Goal: Task Accomplishment & Management: Use online tool/utility

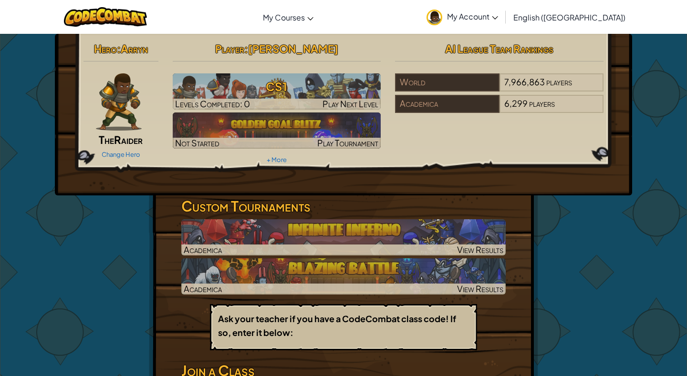
click at [130, 112] on img at bounding box center [119, 101] width 46 height 57
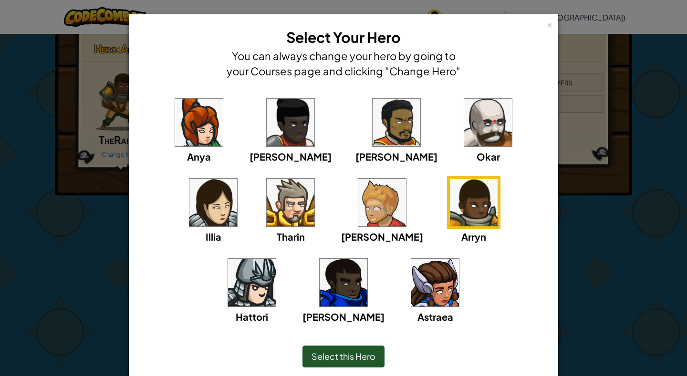
click at [160, 133] on div "Anya [PERSON_NAME] [PERSON_NAME] [PERSON_NAME] Arryn [PERSON_NAME]" at bounding box center [344, 216] width 400 height 240
click at [189, 132] on img at bounding box center [199, 123] width 48 height 48
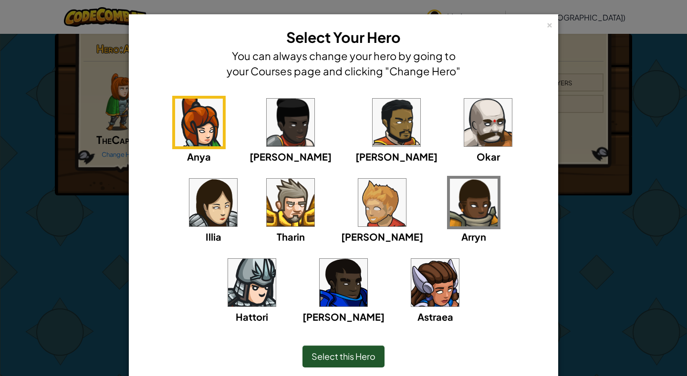
click at [342, 354] on span "Select this Hero" at bounding box center [343, 356] width 64 height 11
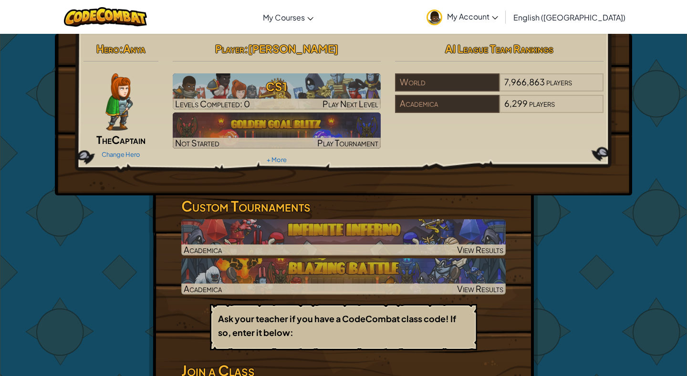
click at [113, 118] on img at bounding box center [118, 101] width 27 height 57
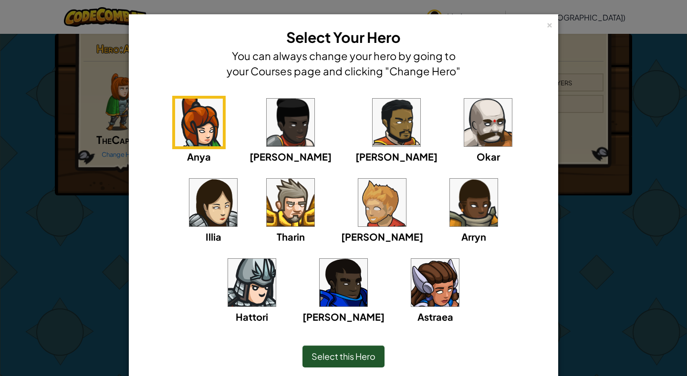
click at [267, 200] on img at bounding box center [291, 203] width 48 height 48
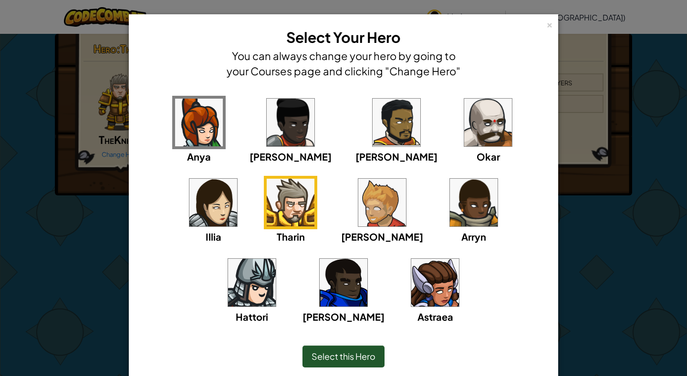
click at [343, 366] on div "Select this Hero" at bounding box center [343, 357] width 82 height 22
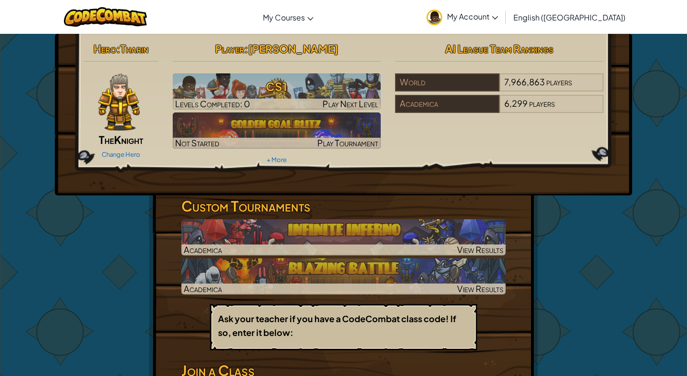
click at [121, 121] on img at bounding box center [119, 101] width 42 height 57
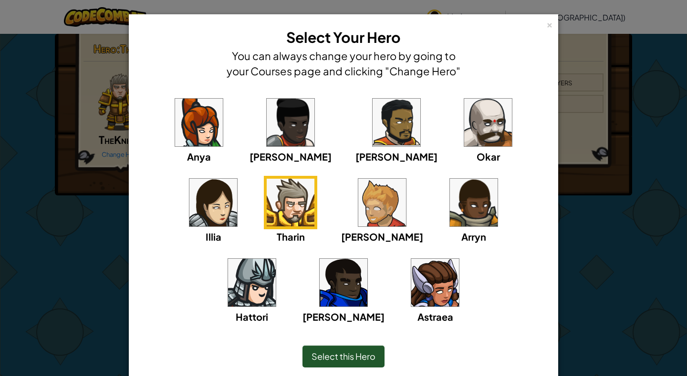
click at [358, 208] on img at bounding box center [382, 203] width 48 height 48
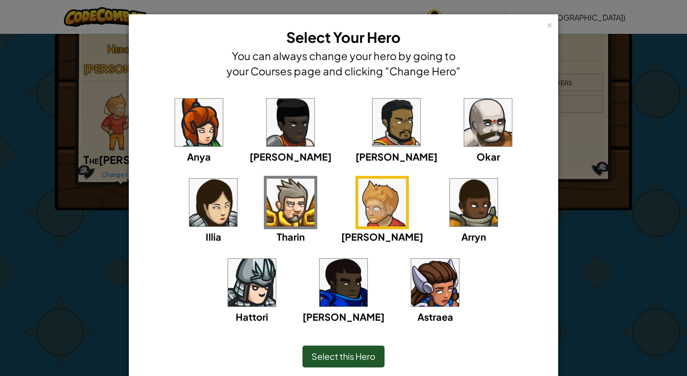
click at [450, 204] on img at bounding box center [474, 203] width 48 height 48
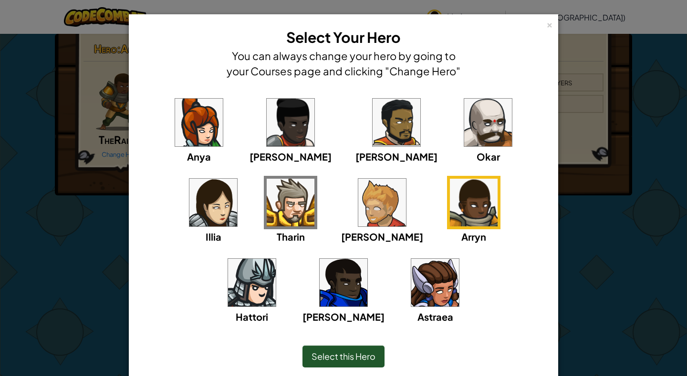
click at [267, 139] on img at bounding box center [291, 123] width 48 height 48
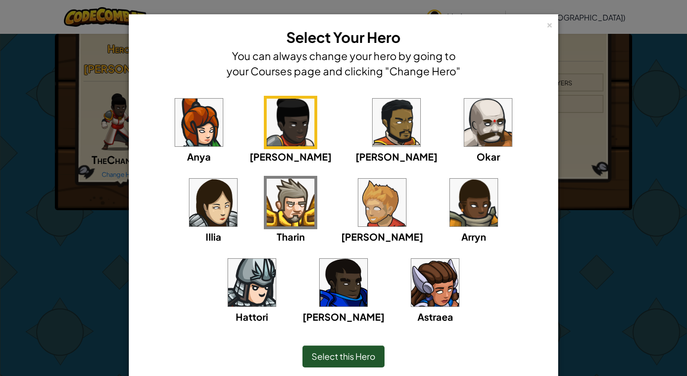
click at [372, 132] on img at bounding box center [396, 123] width 48 height 48
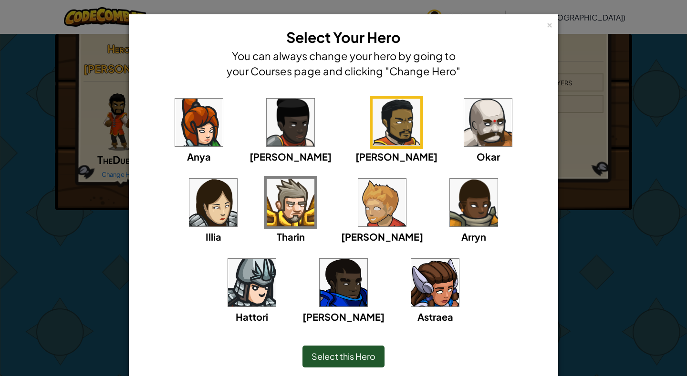
click at [345, 359] on span "Select this Hero" at bounding box center [343, 356] width 64 height 11
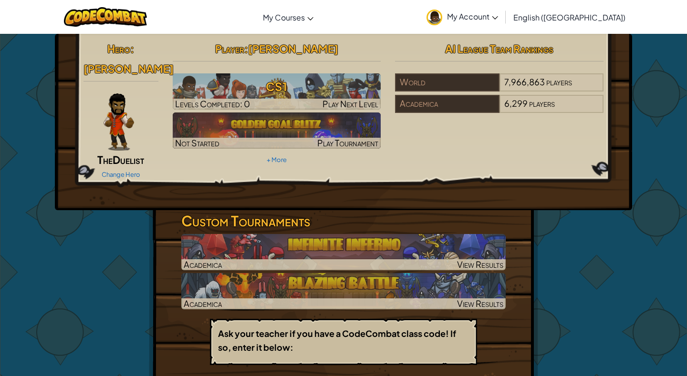
click at [114, 101] on img at bounding box center [118, 121] width 31 height 57
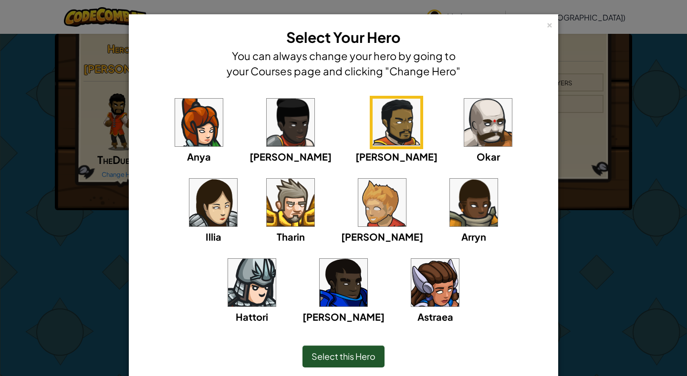
click at [464, 123] on img at bounding box center [488, 123] width 48 height 48
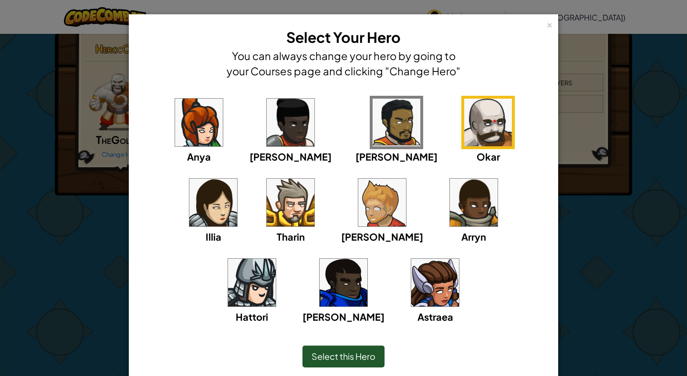
click at [340, 364] on div "Select this Hero" at bounding box center [343, 357] width 82 height 22
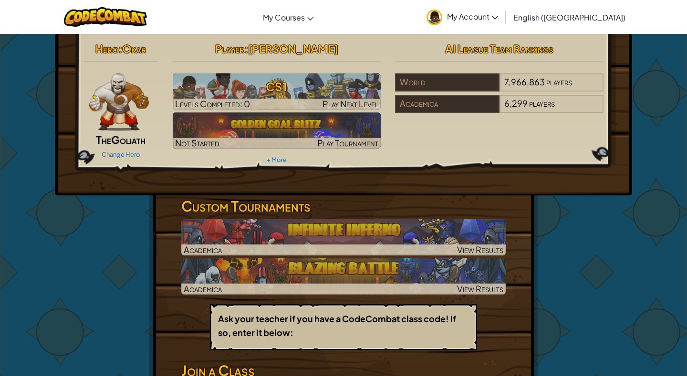
click at [108, 118] on img at bounding box center [119, 101] width 60 height 57
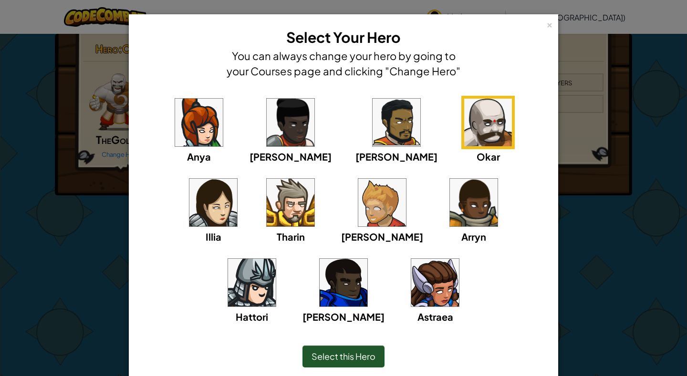
click at [469, 134] on div "Anya [PERSON_NAME] [PERSON_NAME] [PERSON_NAME] Arryn [PERSON_NAME]" at bounding box center [344, 216] width 400 height 240
click at [237, 179] on img at bounding box center [213, 203] width 48 height 48
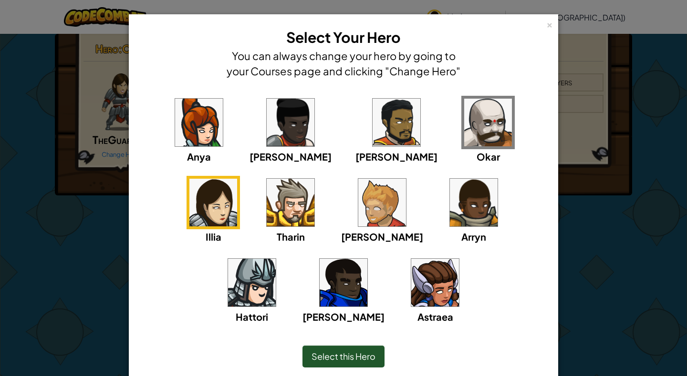
click at [338, 364] on div "Select this Hero" at bounding box center [343, 357] width 82 height 22
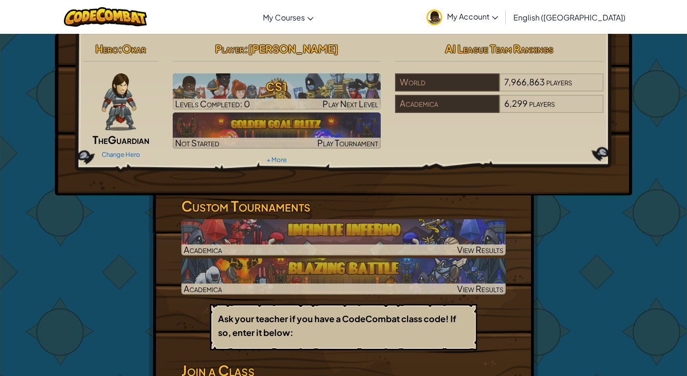
click at [114, 116] on img at bounding box center [119, 101] width 35 height 57
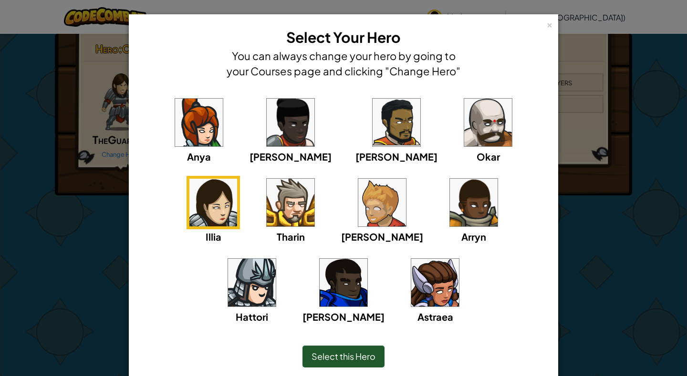
click at [276, 259] on img at bounding box center [252, 283] width 48 height 48
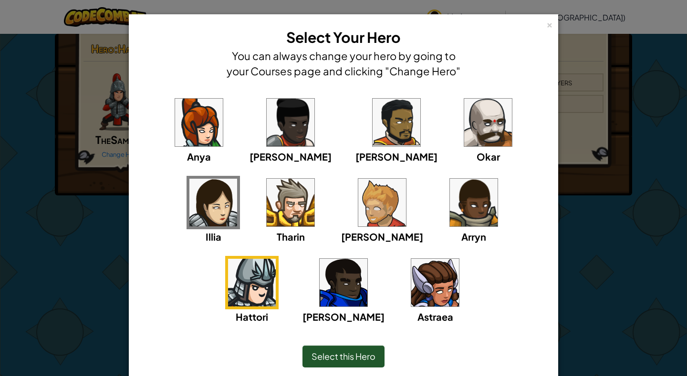
click at [361, 358] on span "Select this Hero" at bounding box center [343, 356] width 64 height 11
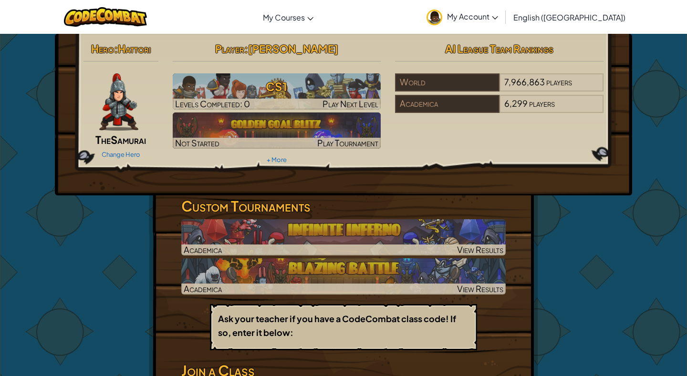
click at [114, 105] on img at bounding box center [118, 101] width 39 height 57
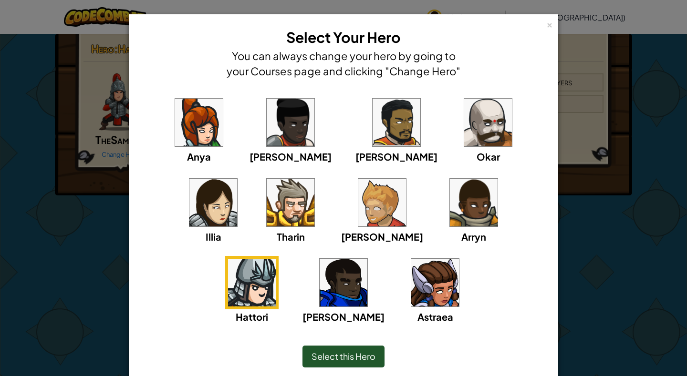
click at [367, 259] on img at bounding box center [343, 283] width 48 height 48
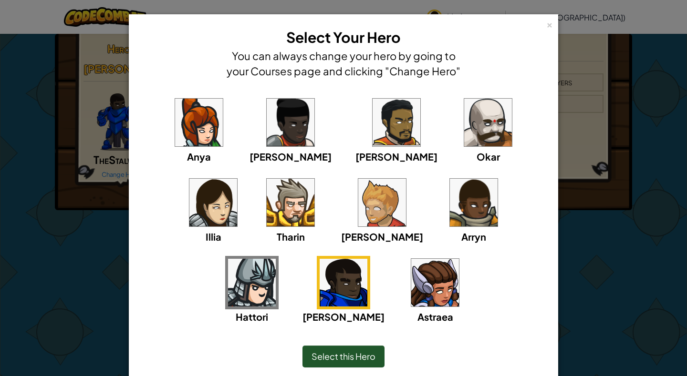
click at [327, 368] on div "Select this Hero" at bounding box center [343, 356] width 390 height 41
click at [348, 355] on span "Select this Hero" at bounding box center [343, 356] width 64 height 11
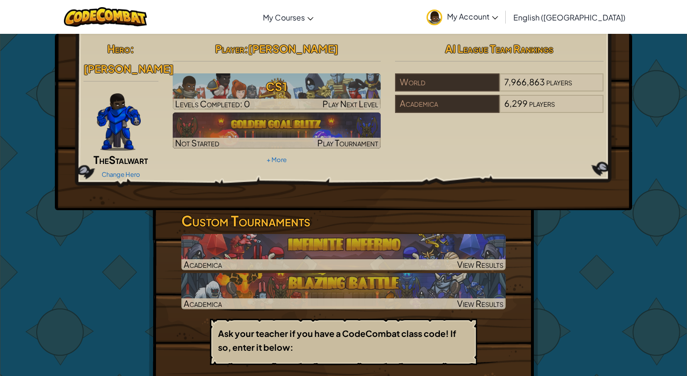
click at [133, 117] on img at bounding box center [119, 121] width 44 height 57
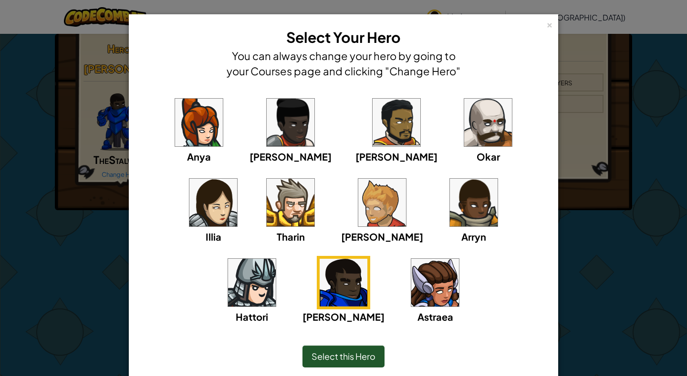
click at [411, 286] on img at bounding box center [435, 283] width 48 height 48
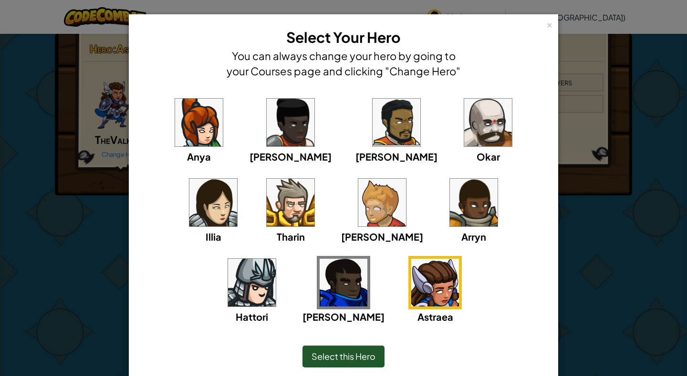
click at [335, 356] on span "Select this Hero" at bounding box center [343, 356] width 64 height 11
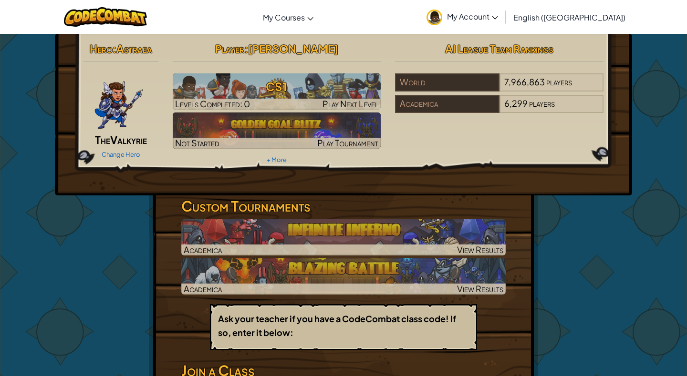
click at [113, 109] on img at bounding box center [119, 101] width 50 height 57
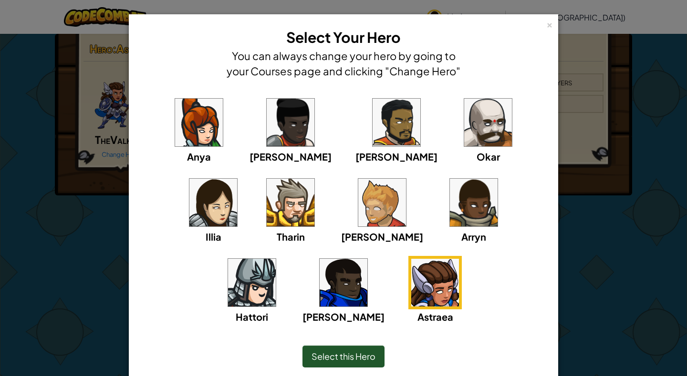
click at [195, 123] on img at bounding box center [199, 123] width 48 height 48
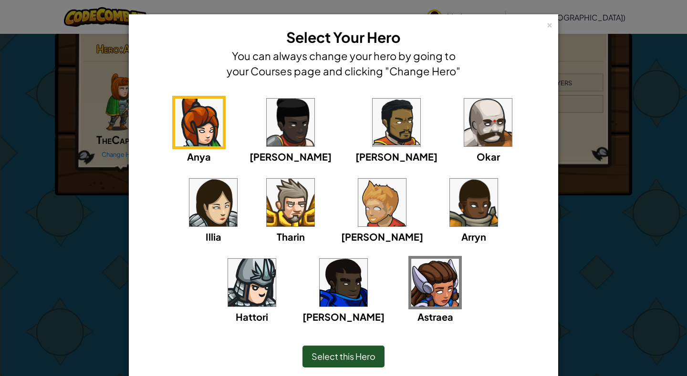
click at [359, 355] on span "Select this Hero" at bounding box center [343, 356] width 64 height 11
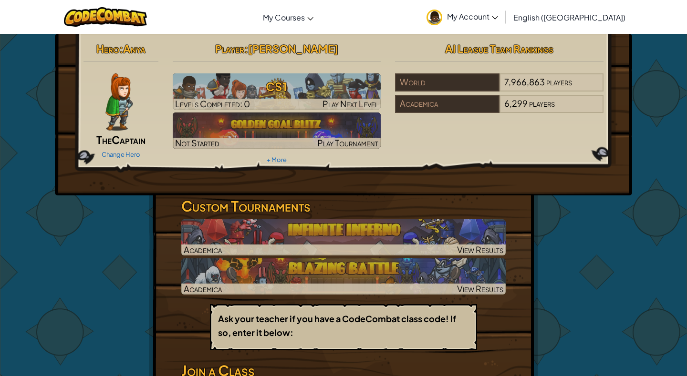
click at [133, 46] on span "Anya" at bounding box center [134, 48] width 22 height 13
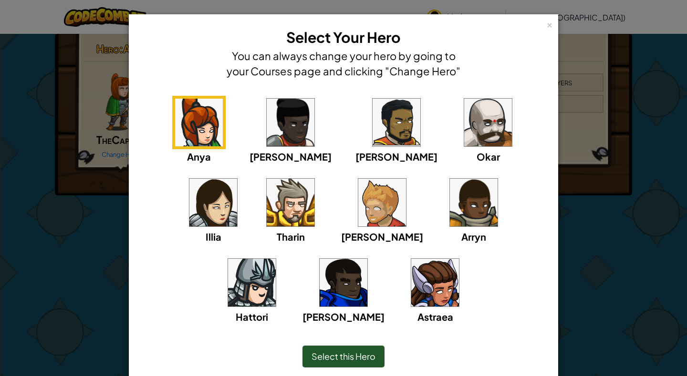
click at [411, 293] on img at bounding box center [435, 283] width 48 height 48
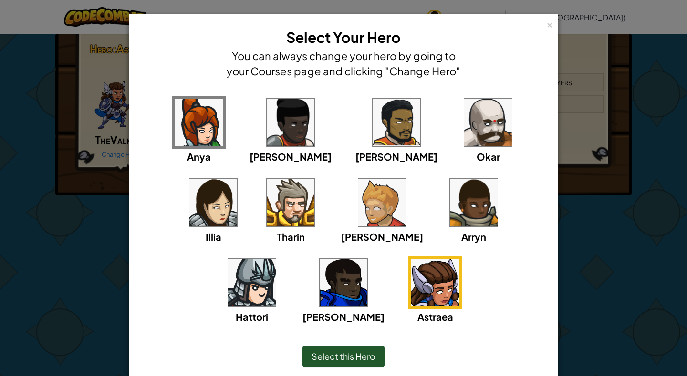
click at [350, 350] on div "Select this Hero" at bounding box center [343, 357] width 82 height 22
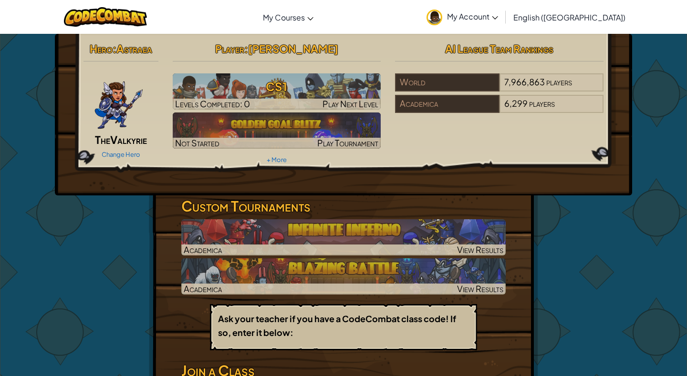
click at [122, 108] on img at bounding box center [119, 101] width 50 height 57
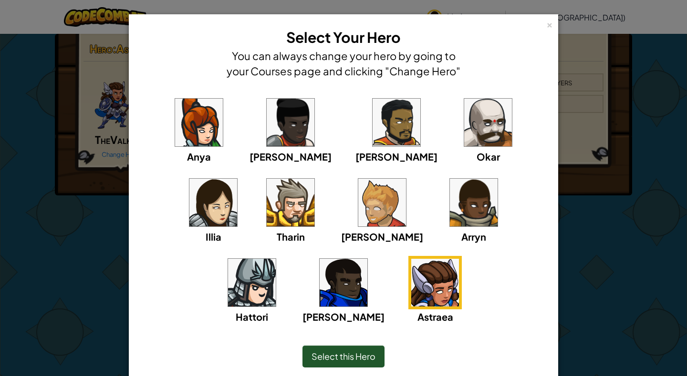
click at [181, 133] on img at bounding box center [199, 123] width 48 height 48
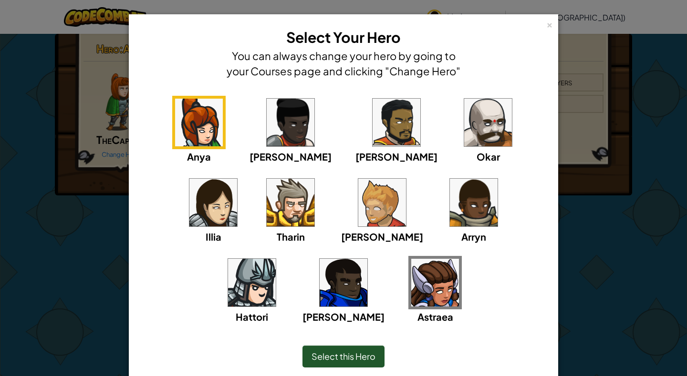
click at [270, 134] on img at bounding box center [291, 123] width 48 height 48
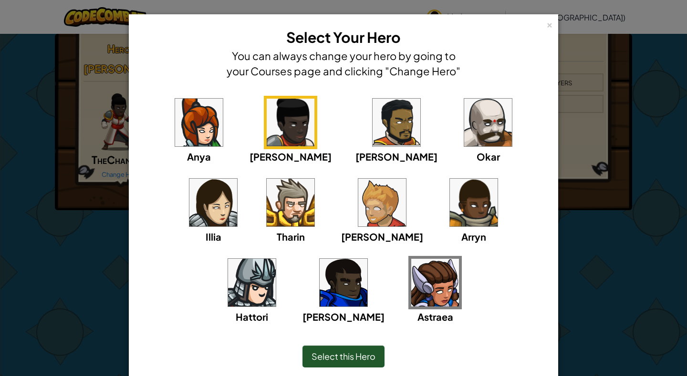
click at [351, 357] on span "Select this Hero" at bounding box center [343, 356] width 64 height 11
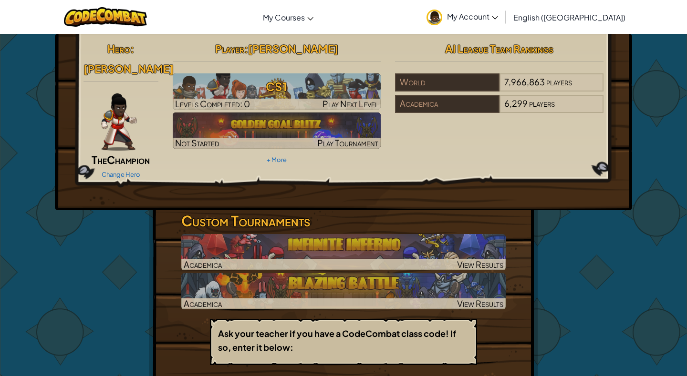
click at [108, 112] on img at bounding box center [119, 121] width 36 height 57
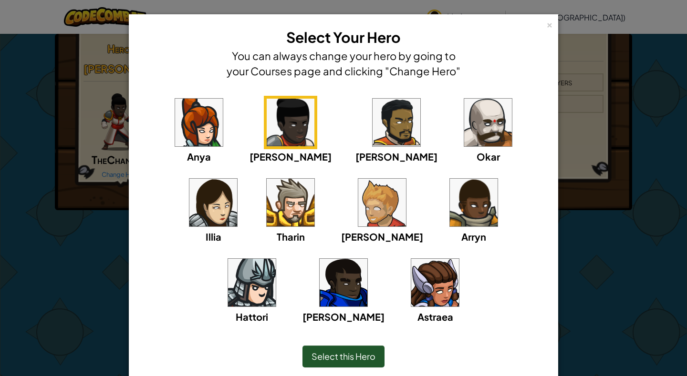
click at [267, 194] on img at bounding box center [291, 203] width 48 height 48
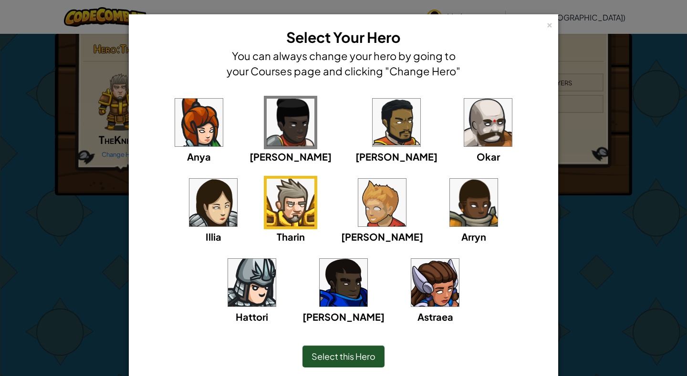
click at [322, 351] on span "Select this Hero" at bounding box center [343, 356] width 64 height 11
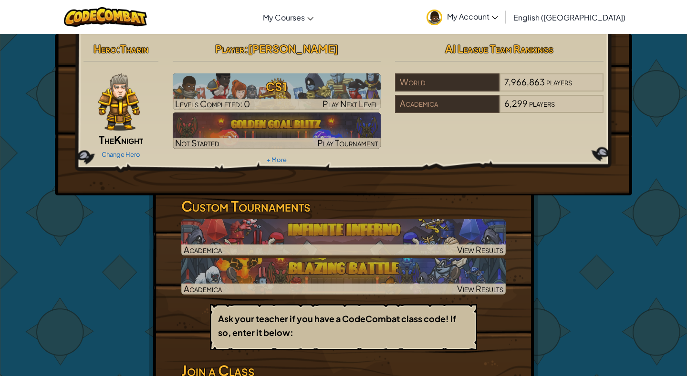
click at [103, 128] on img at bounding box center [119, 101] width 42 height 57
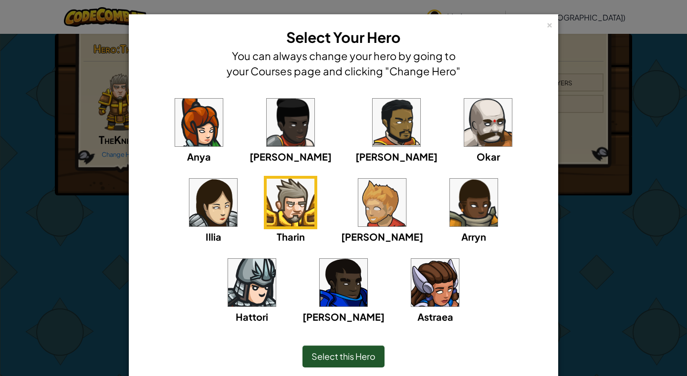
click at [276, 259] on img at bounding box center [252, 283] width 48 height 48
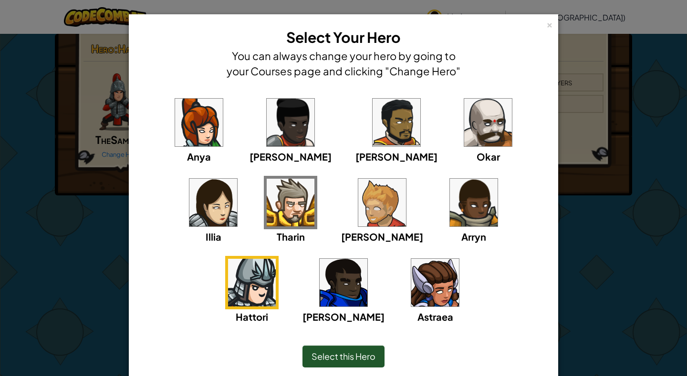
click at [314, 357] on span "Select this Hero" at bounding box center [343, 356] width 64 height 11
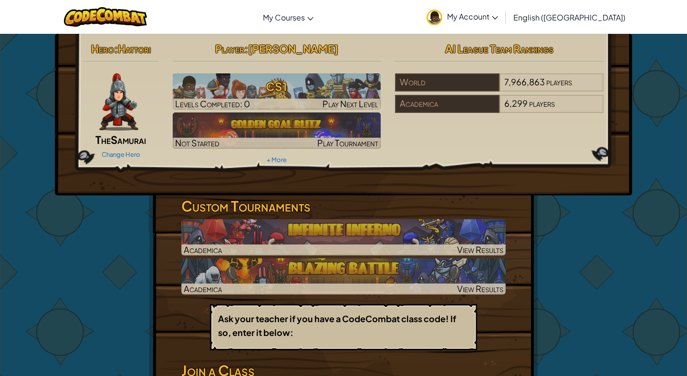
click at [131, 111] on img at bounding box center [118, 101] width 39 height 57
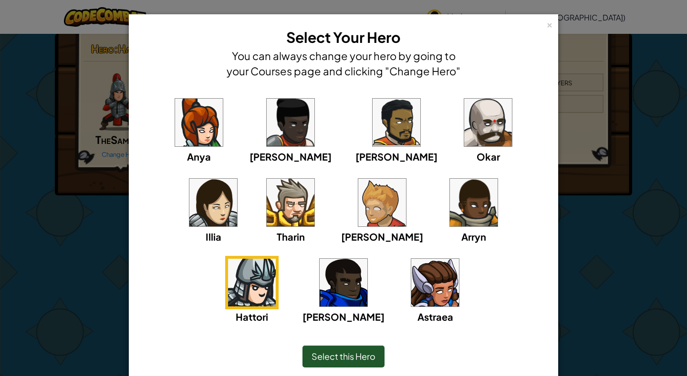
click at [185, 140] on img at bounding box center [199, 123] width 48 height 48
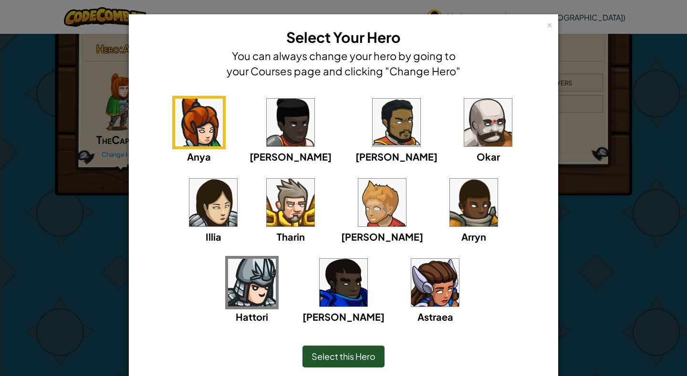
click at [411, 278] on img at bounding box center [435, 283] width 48 height 48
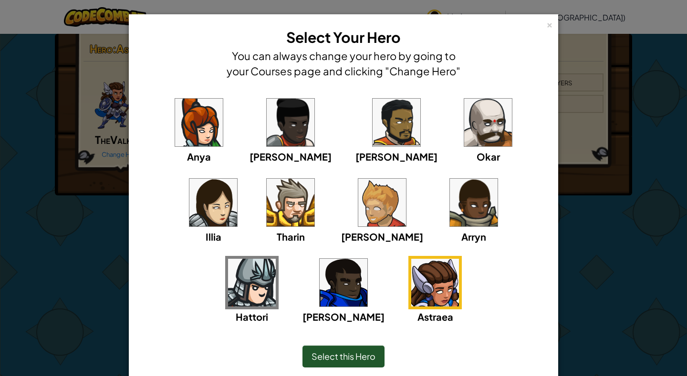
click at [360, 357] on span "Select this Hero" at bounding box center [343, 356] width 64 height 11
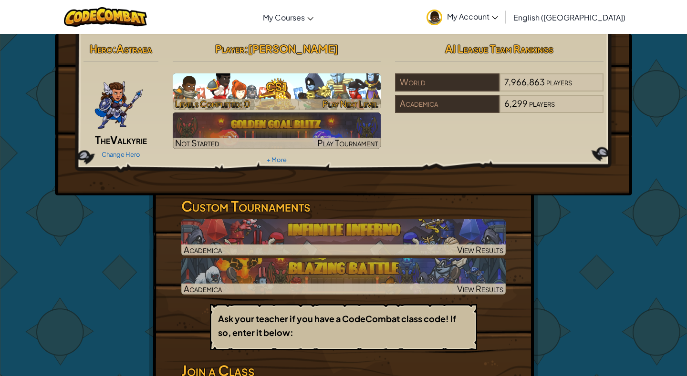
click at [320, 79] on h3 "CS1" at bounding box center [277, 86] width 208 height 21
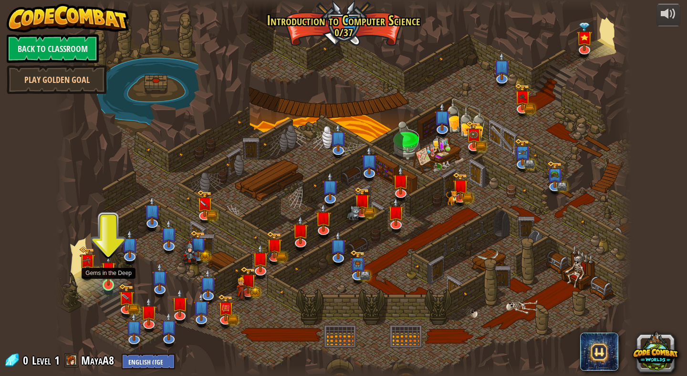
click at [111, 284] on img at bounding box center [108, 269] width 15 height 34
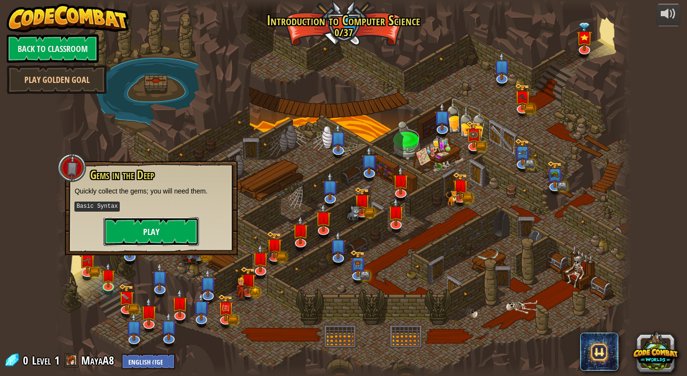
click at [132, 228] on button "Play" at bounding box center [150, 231] width 95 height 29
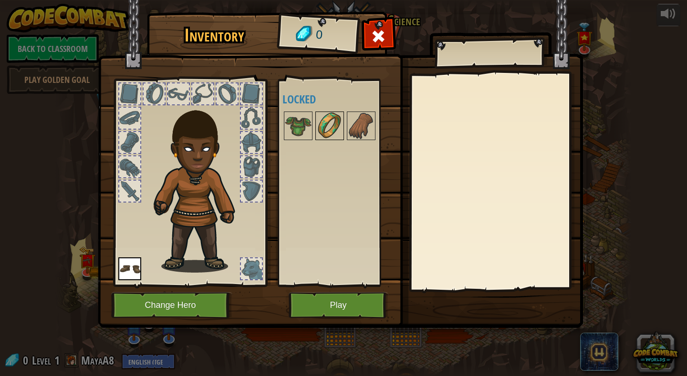
click at [326, 130] on img at bounding box center [329, 126] width 27 height 27
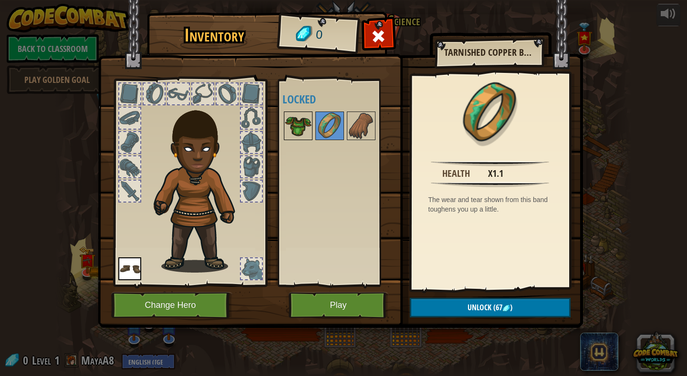
click at [310, 128] on img at bounding box center [298, 126] width 27 height 27
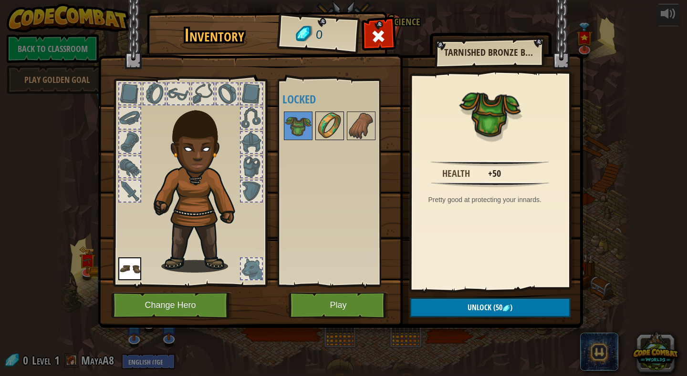
click at [324, 124] on img at bounding box center [329, 126] width 27 height 27
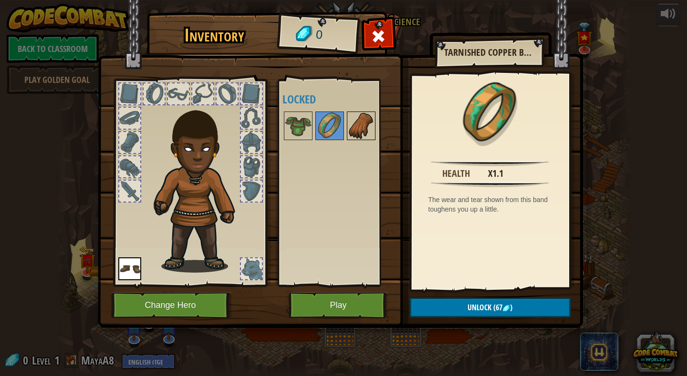
click at [360, 134] on img at bounding box center [361, 126] width 27 height 27
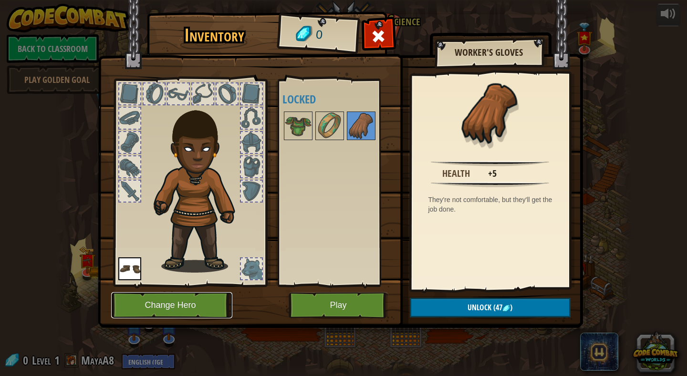
click at [178, 301] on button "Change Hero" at bounding box center [171, 305] width 121 height 26
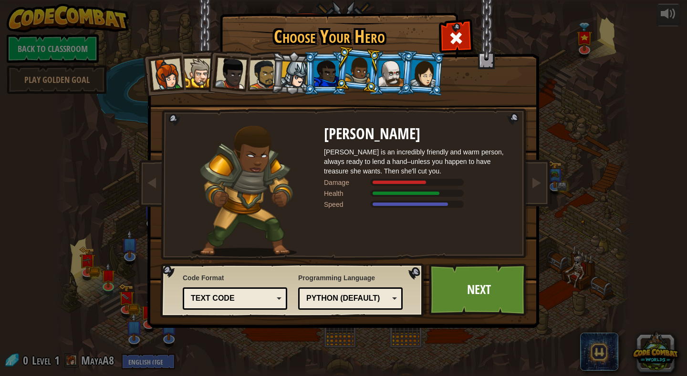
click at [358, 76] on div at bounding box center [358, 70] width 27 height 28
click at [321, 82] on div at bounding box center [326, 74] width 25 height 26
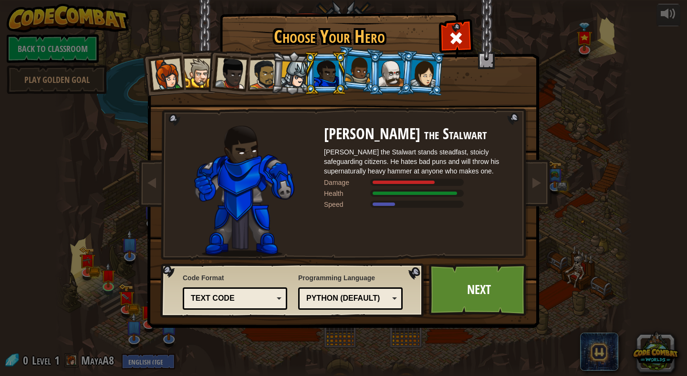
click at [371, 73] on li at bounding box center [390, 72] width 43 height 43
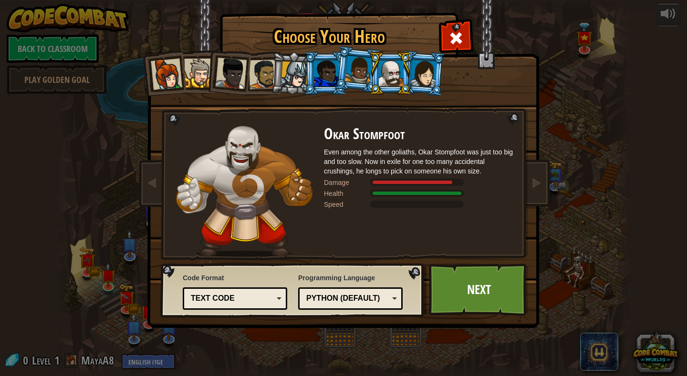
click at [322, 71] on div at bounding box center [326, 74] width 25 height 26
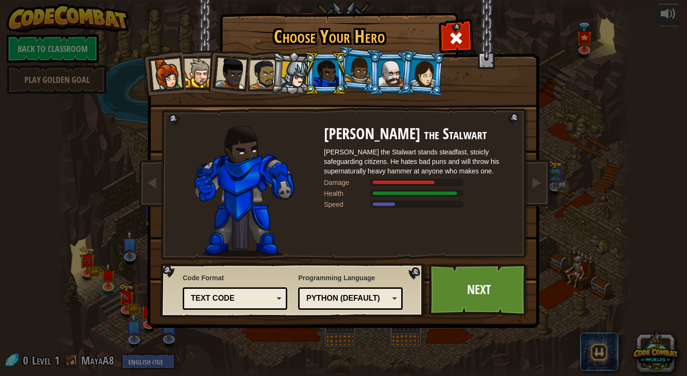
click at [358, 73] on div at bounding box center [358, 70] width 27 height 28
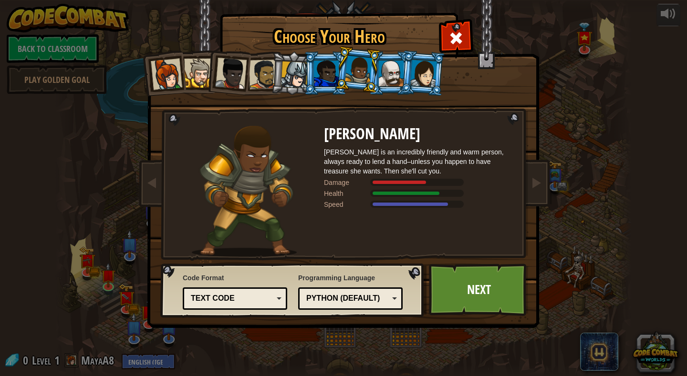
click at [326, 77] on div at bounding box center [326, 74] width 25 height 26
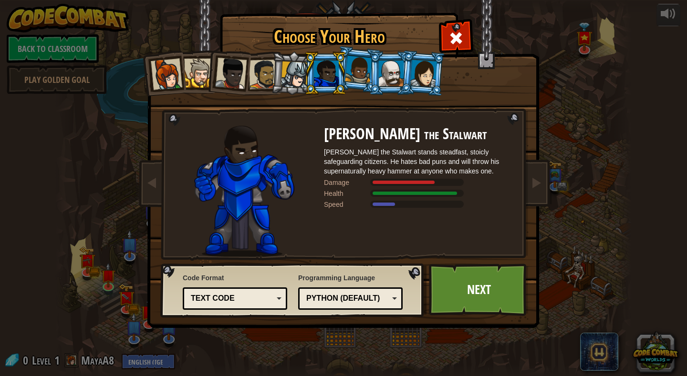
click at [303, 74] on div at bounding box center [294, 75] width 27 height 27
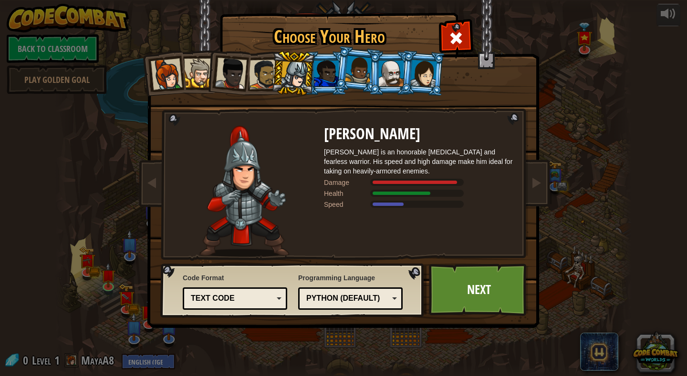
click at [259, 80] on div at bounding box center [264, 75] width 30 height 30
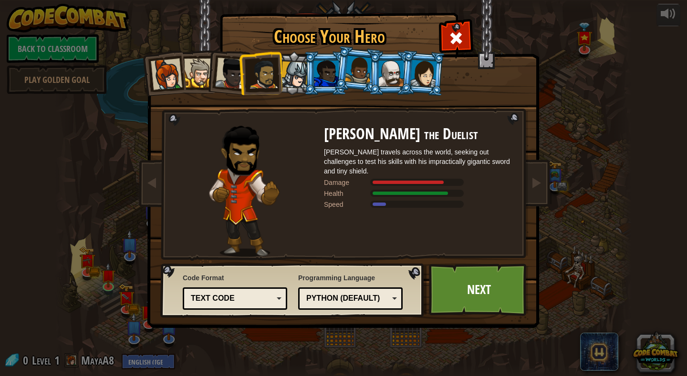
click at [230, 83] on div at bounding box center [230, 73] width 31 height 31
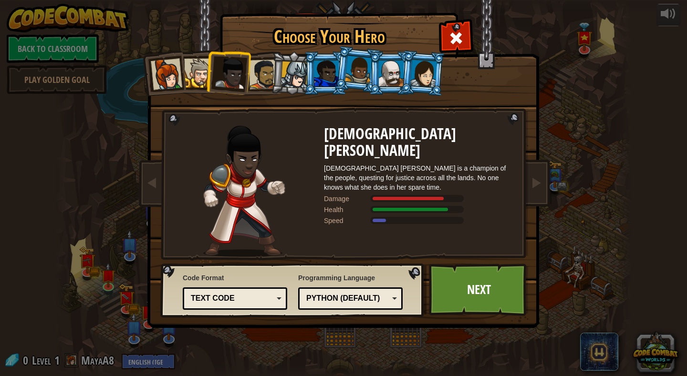
click at [199, 73] on div at bounding box center [198, 73] width 29 height 29
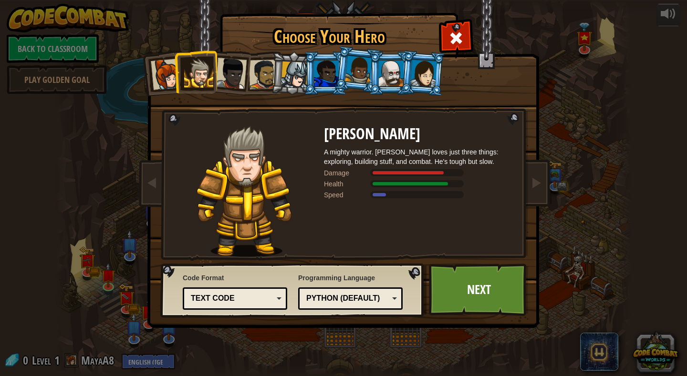
click at [165, 72] on div at bounding box center [166, 74] width 31 height 31
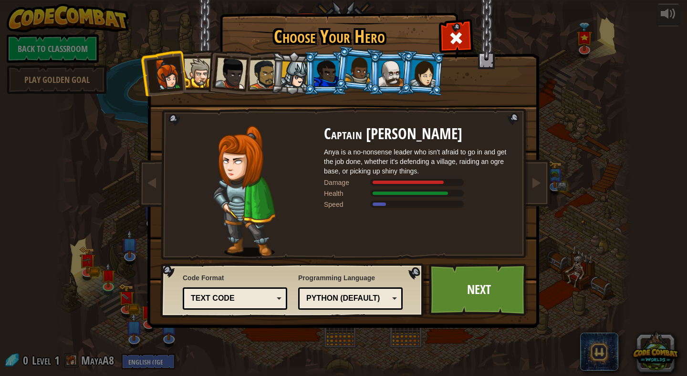
click at [364, 67] on div at bounding box center [358, 70] width 27 height 28
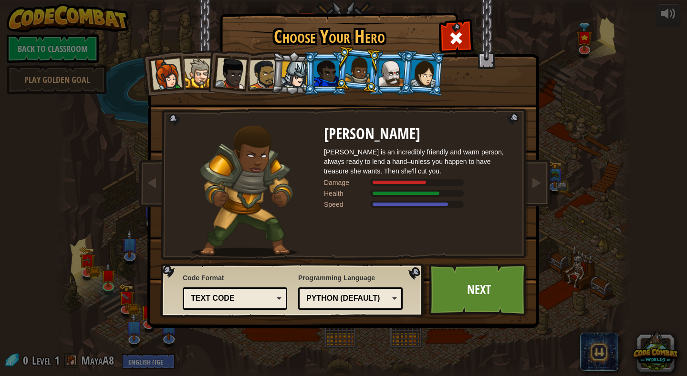
click at [370, 75] on li at bounding box center [357, 70] width 47 height 48
click at [380, 74] on div at bounding box center [391, 74] width 25 height 26
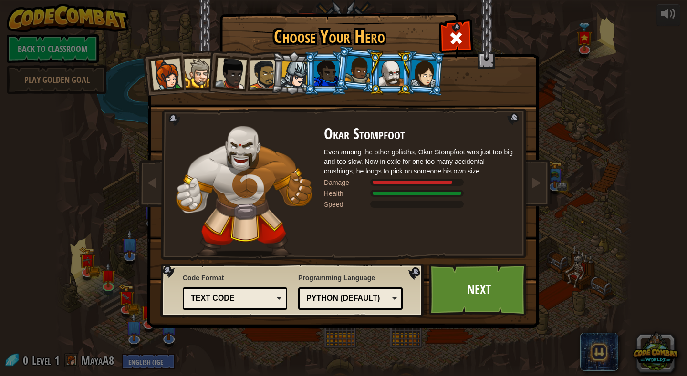
click at [423, 65] on div at bounding box center [423, 73] width 27 height 27
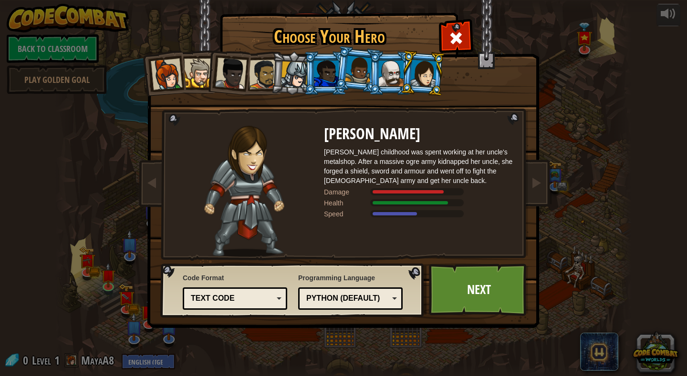
click at [355, 77] on div at bounding box center [358, 70] width 27 height 28
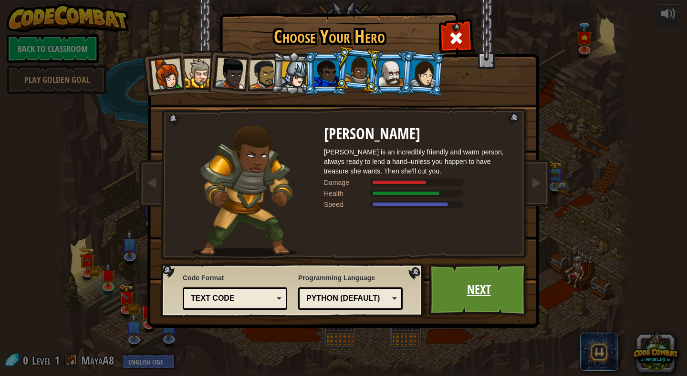
click at [484, 294] on link "Next" at bounding box center [479, 290] width 100 height 52
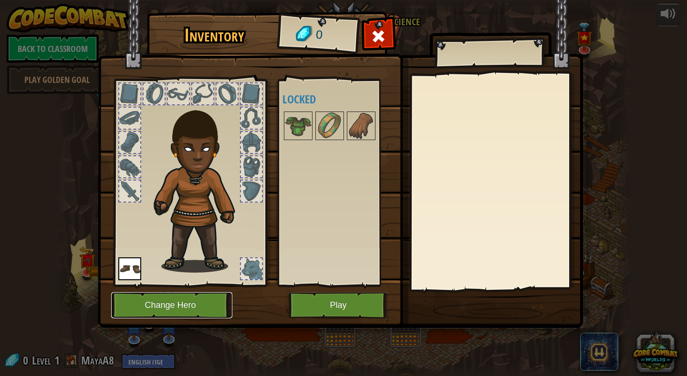
click at [175, 303] on button "Change Hero" at bounding box center [171, 305] width 121 height 26
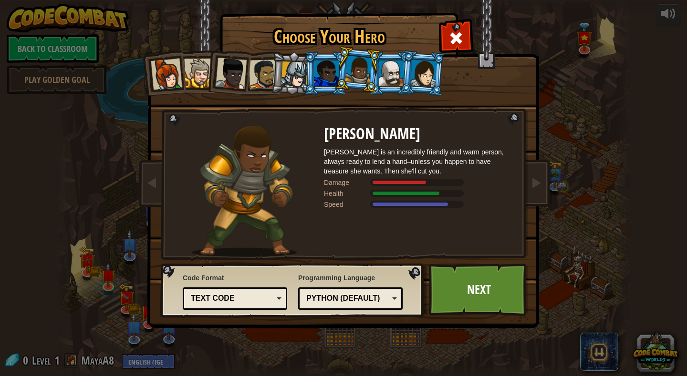
click at [393, 73] on div at bounding box center [391, 74] width 25 height 26
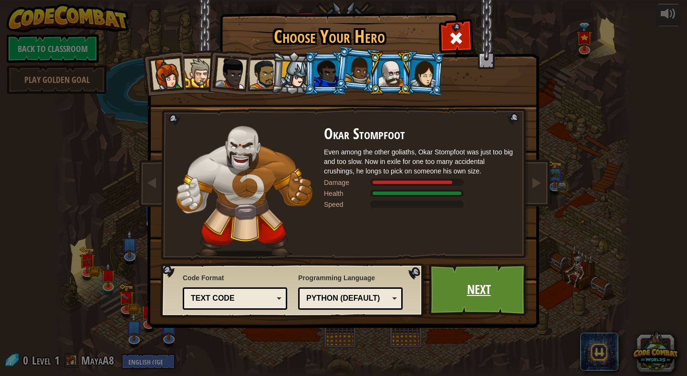
click at [464, 289] on link "Next" at bounding box center [479, 290] width 100 height 52
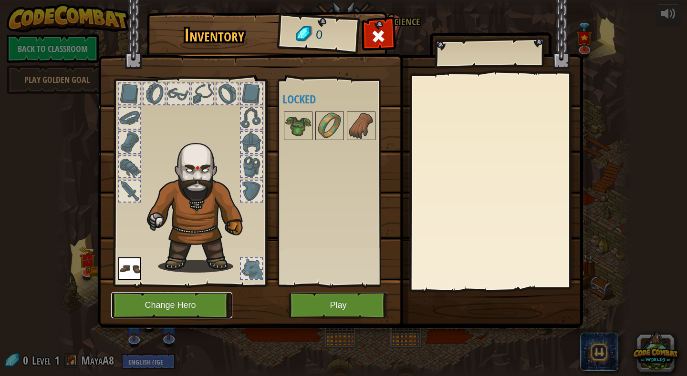
click at [160, 301] on button "Change Hero" at bounding box center [171, 305] width 121 height 26
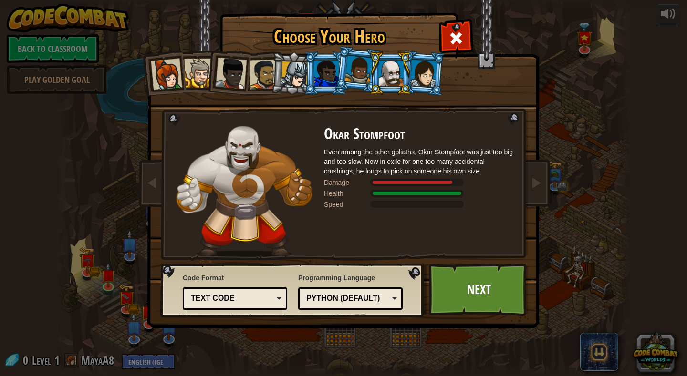
click at [360, 74] on div at bounding box center [358, 70] width 27 height 28
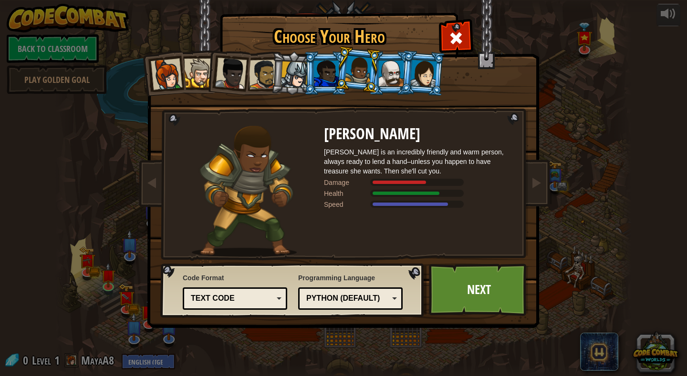
click at [494, 319] on img at bounding box center [345, 157] width 413 height 341
click at [263, 80] on div at bounding box center [264, 75] width 30 height 30
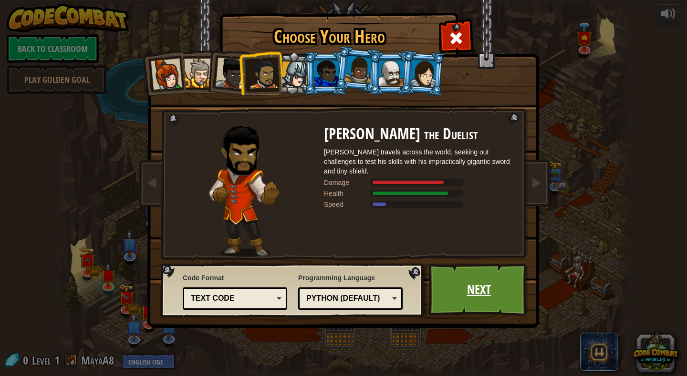
click at [456, 278] on link "Next" at bounding box center [479, 290] width 100 height 52
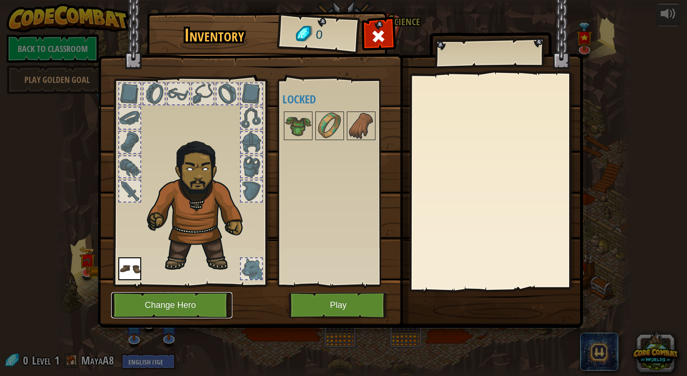
click at [189, 304] on button "Change Hero" at bounding box center [171, 305] width 121 height 26
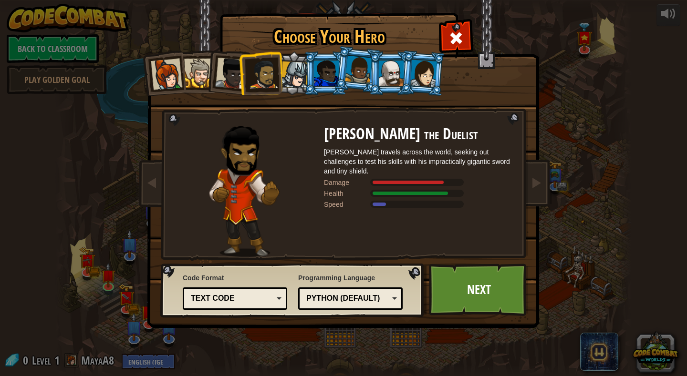
click at [195, 71] on div at bounding box center [198, 73] width 29 height 29
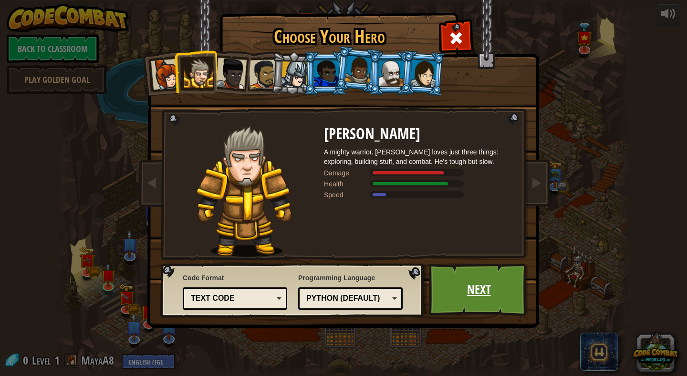
click at [484, 300] on link "Next" at bounding box center [479, 290] width 100 height 52
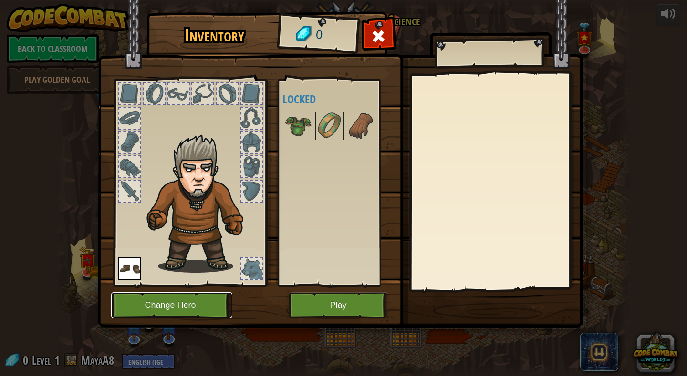
click at [185, 301] on button "Change Hero" at bounding box center [171, 305] width 121 height 26
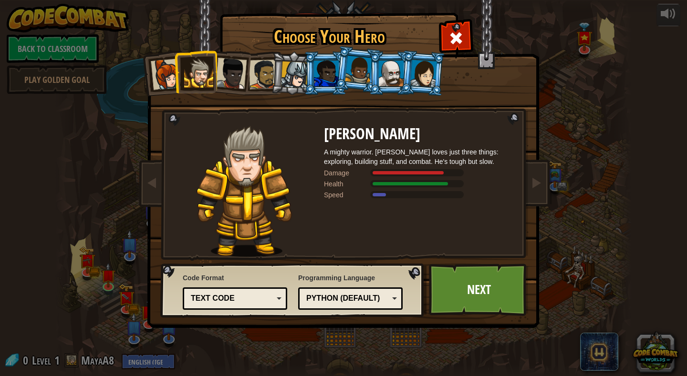
click at [162, 76] on div at bounding box center [166, 74] width 31 height 31
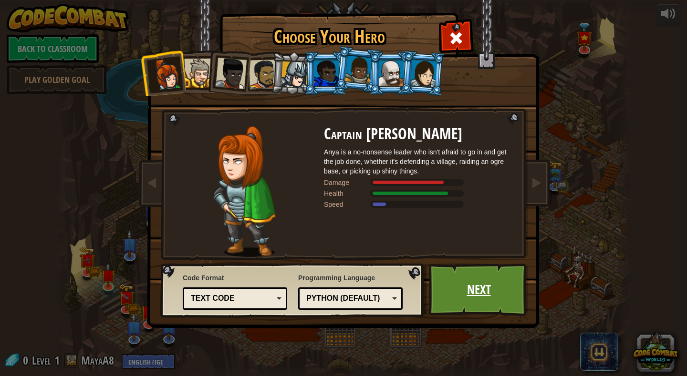
click at [479, 297] on link "Next" at bounding box center [479, 290] width 100 height 52
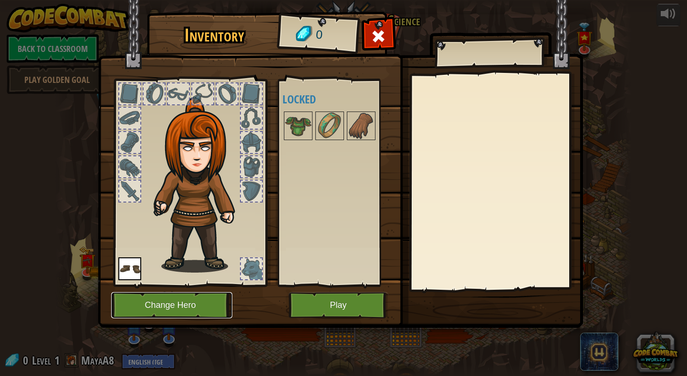
click at [165, 309] on button "Change Hero" at bounding box center [171, 305] width 121 height 26
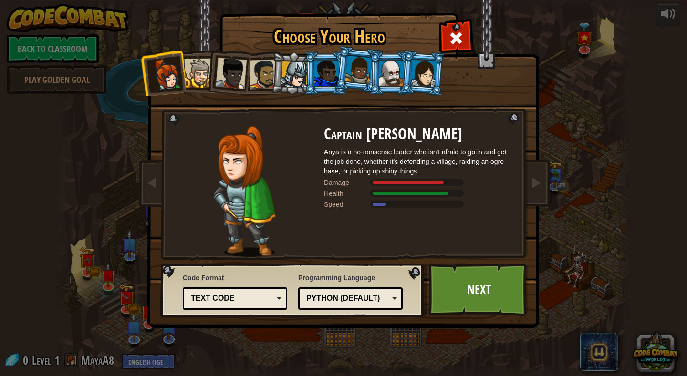
click at [366, 68] on div at bounding box center [358, 70] width 27 height 28
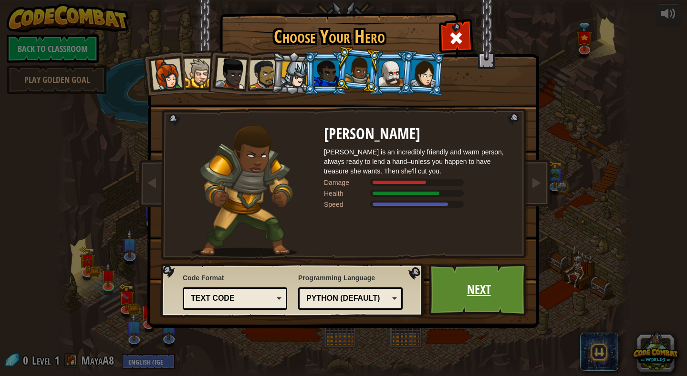
click at [462, 267] on link "Next" at bounding box center [479, 290] width 100 height 52
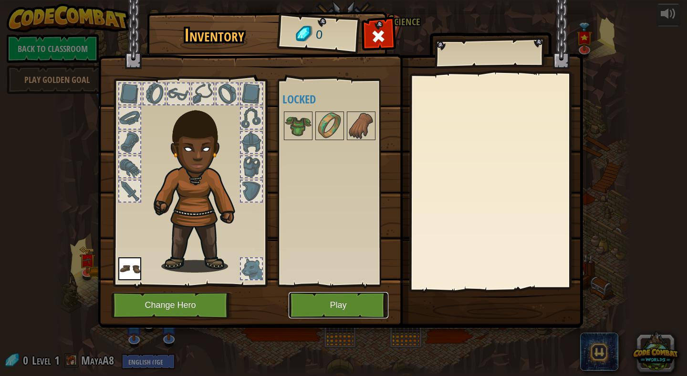
click at [334, 303] on button "Play" at bounding box center [338, 305] width 100 height 26
